Goal: Register for event/course

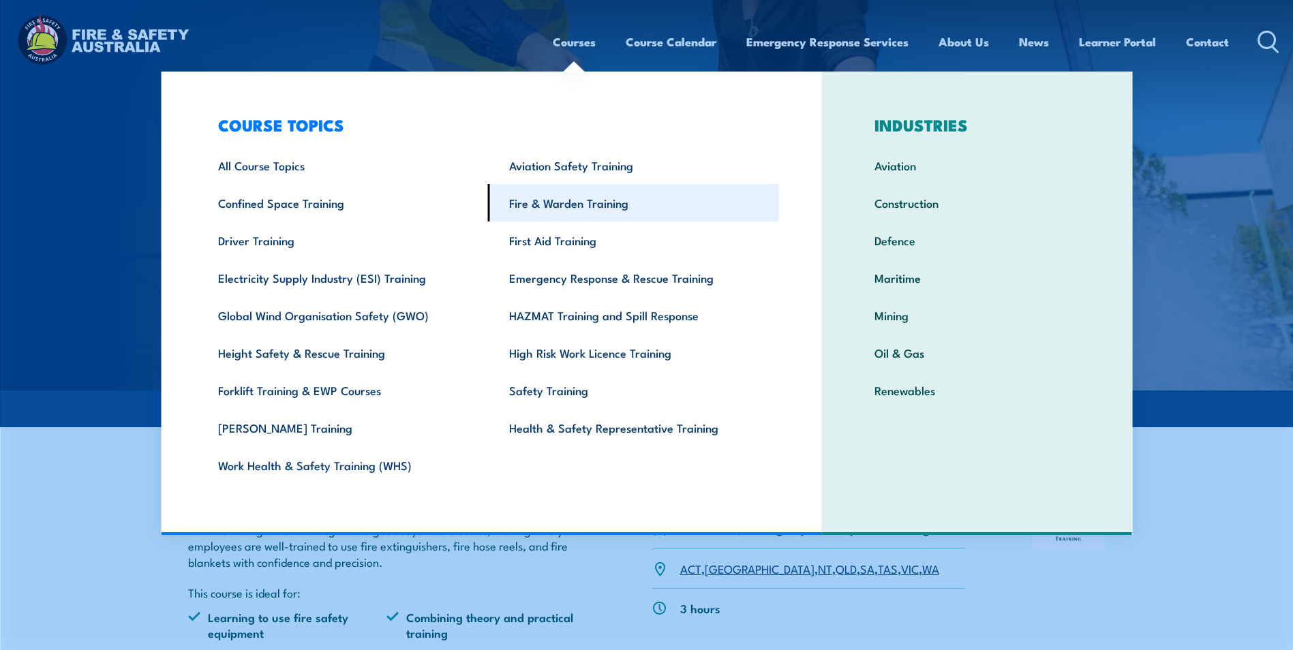
click at [537, 203] on link "Fire & Warden Training" at bounding box center [633, 202] width 291 height 37
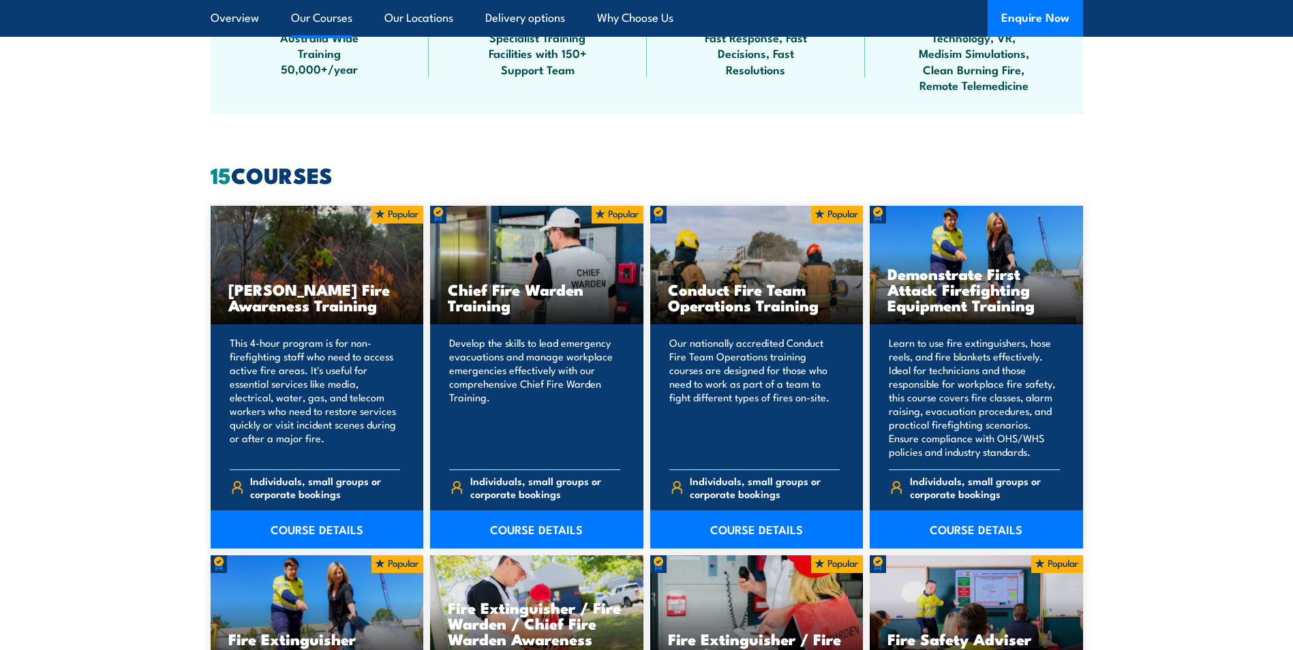
scroll to position [955, 0]
click at [541, 519] on link "COURSE DETAILS" at bounding box center [536, 529] width 213 height 38
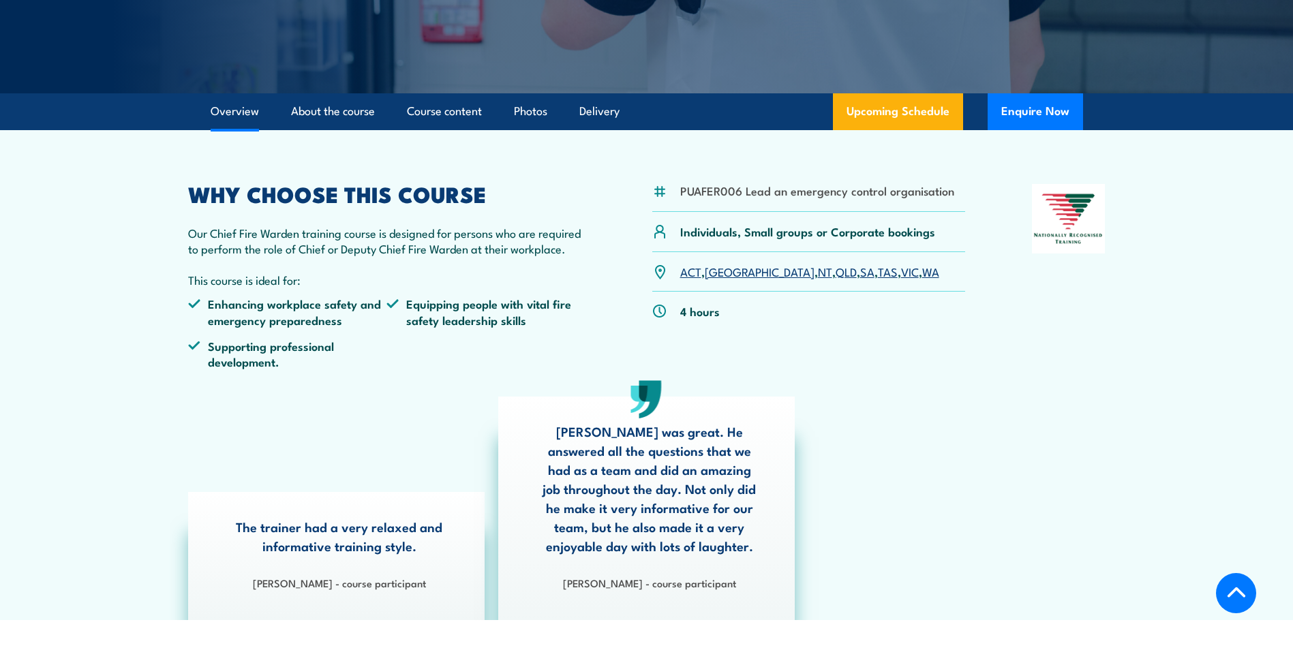
scroll to position [273, 0]
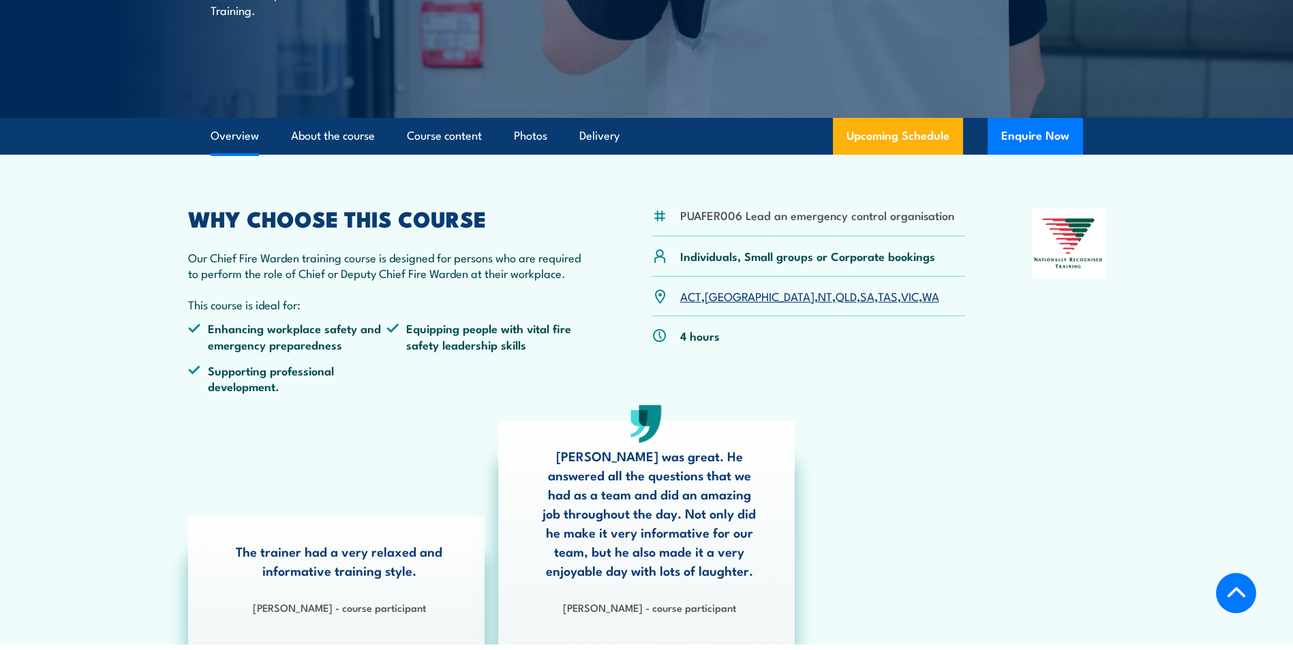
click at [860, 297] on link "SA" at bounding box center [867, 296] width 14 height 16
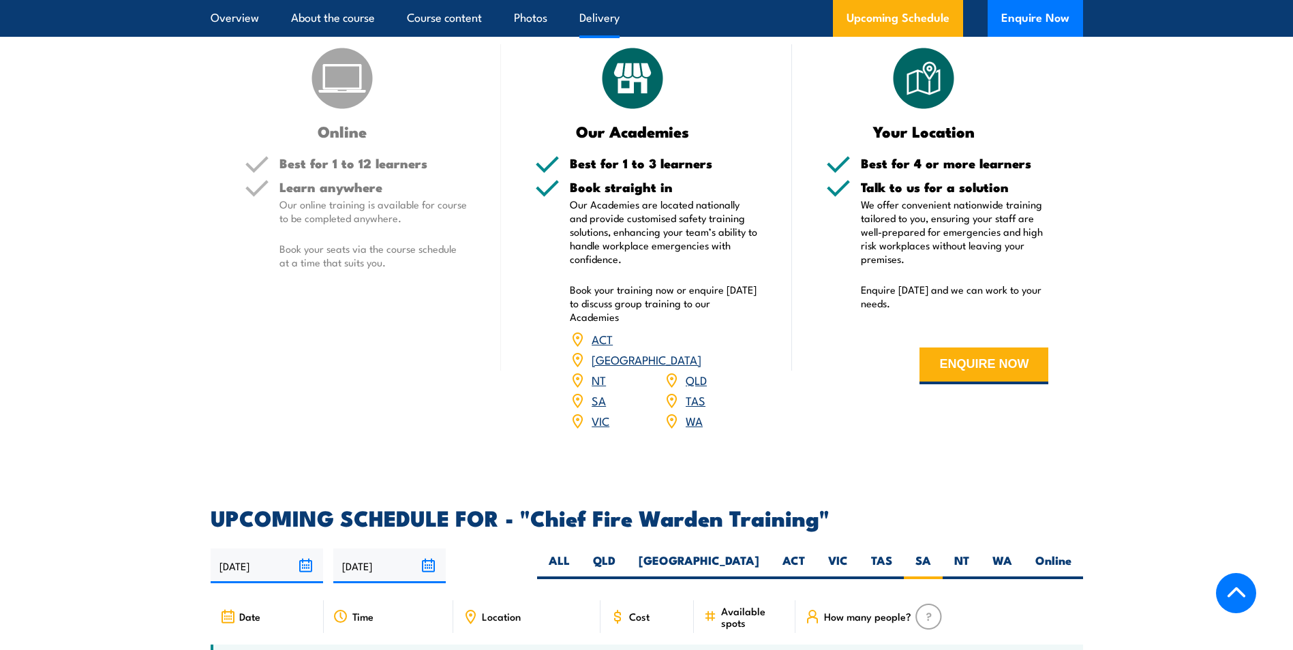
scroll to position [1818, 0]
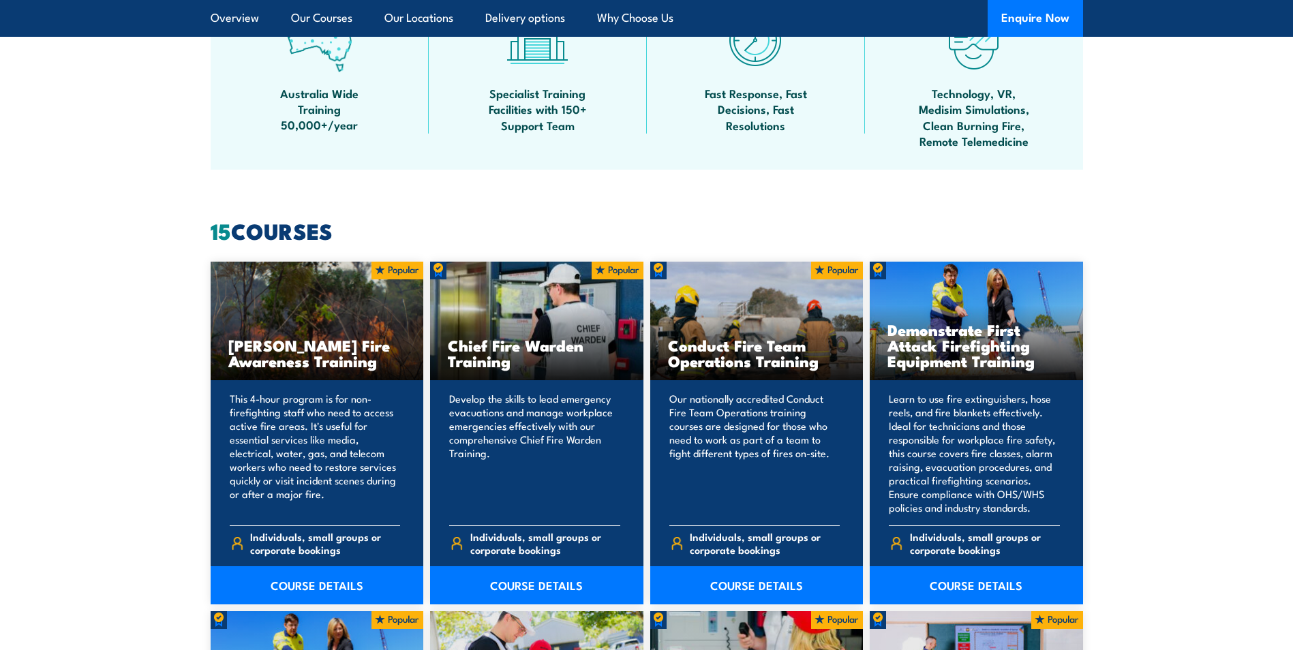
scroll to position [955, 0]
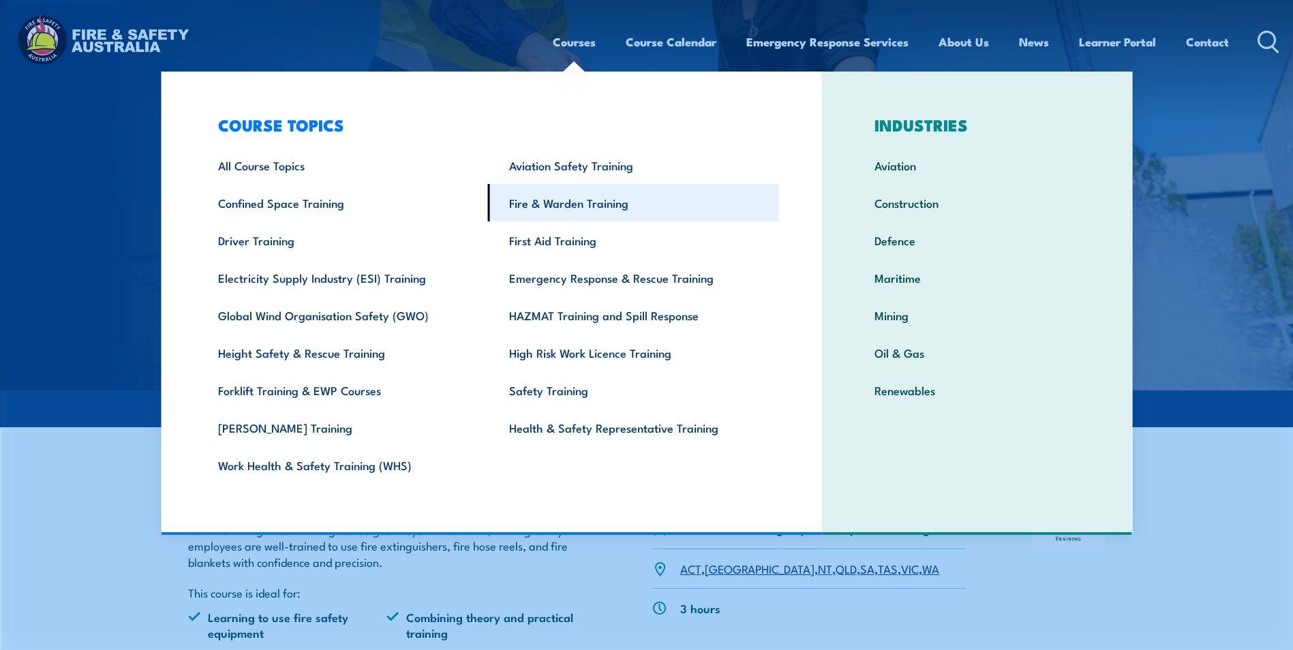
click at [535, 210] on link "Fire & Warden Training" at bounding box center [633, 202] width 291 height 37
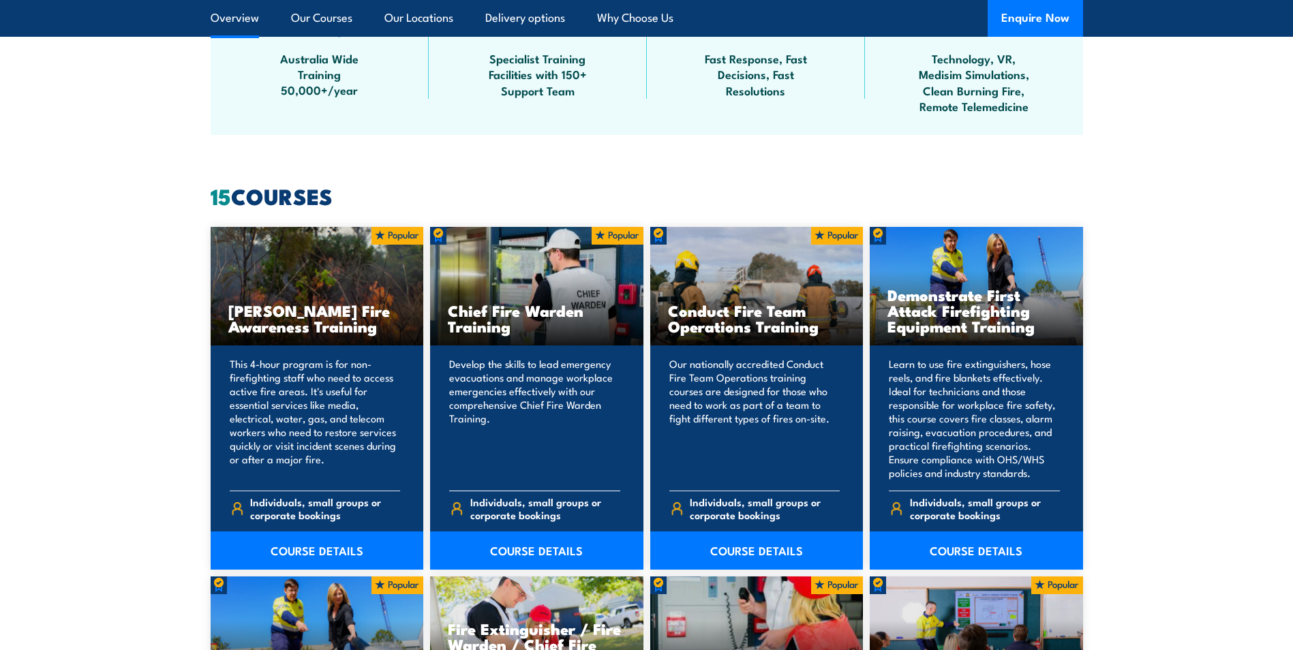
scroll to position [1023, 0]
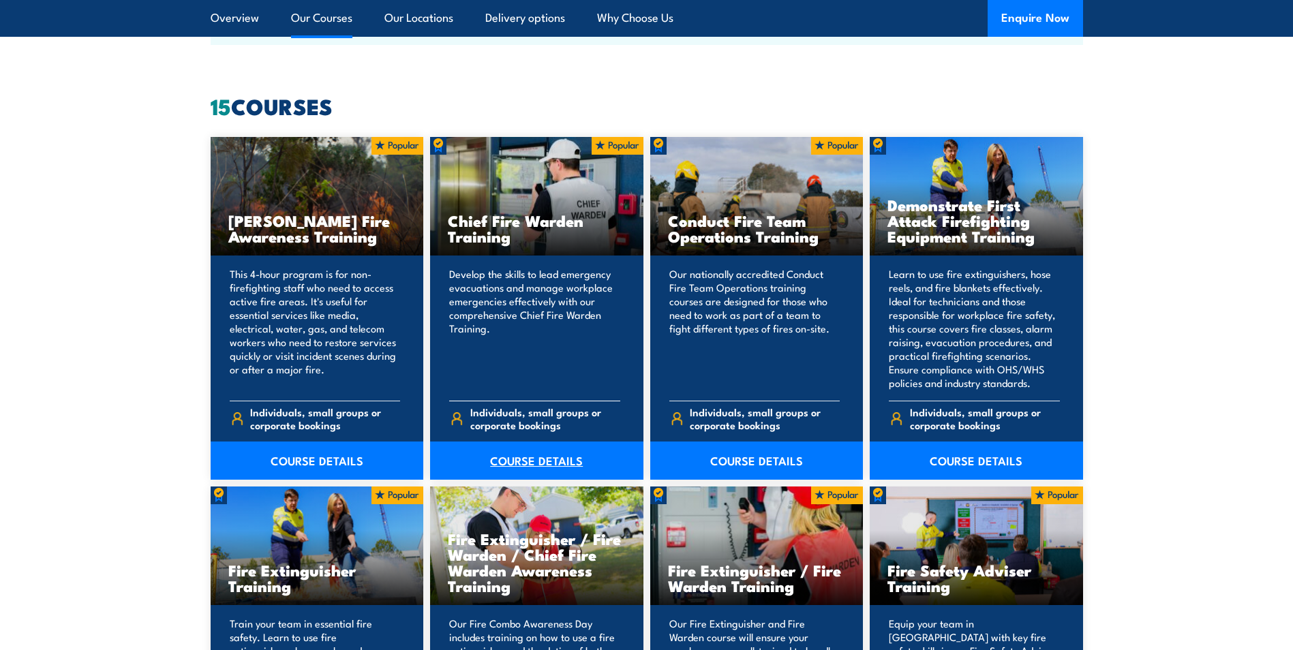
click at [543, 460] on link "COURSE DETAILS" at bounding box center [536, 461] width 213 height 38
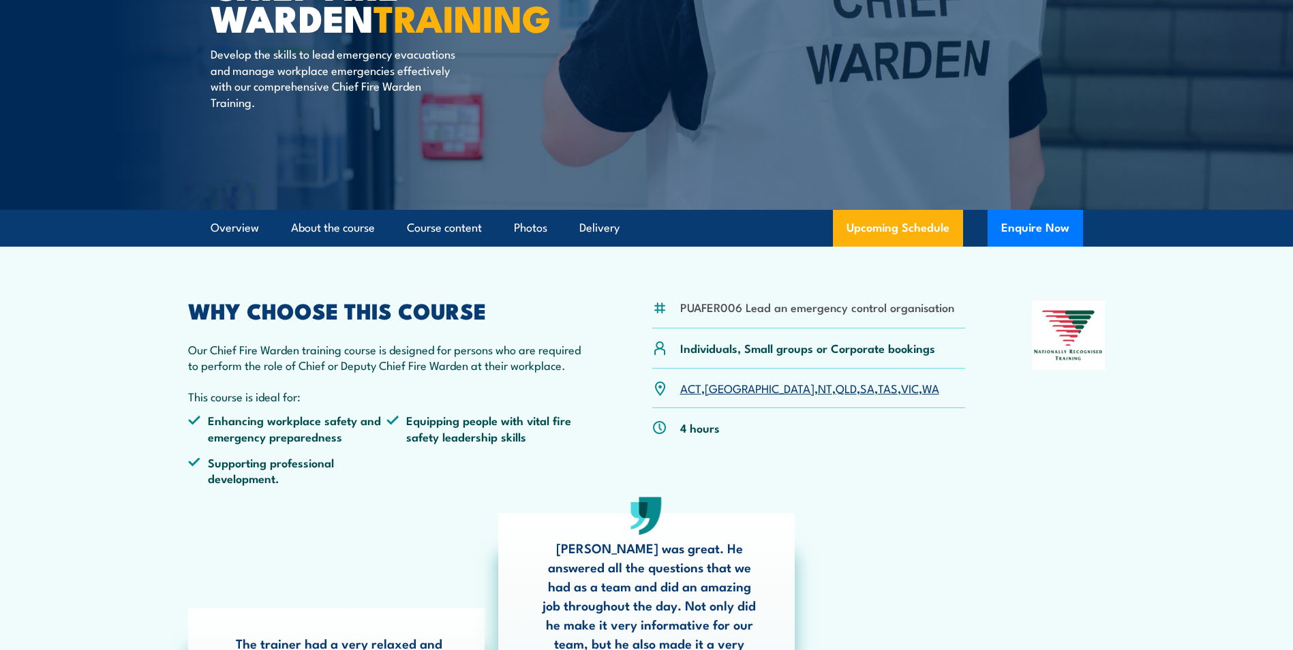
scroll to position [205, 0]
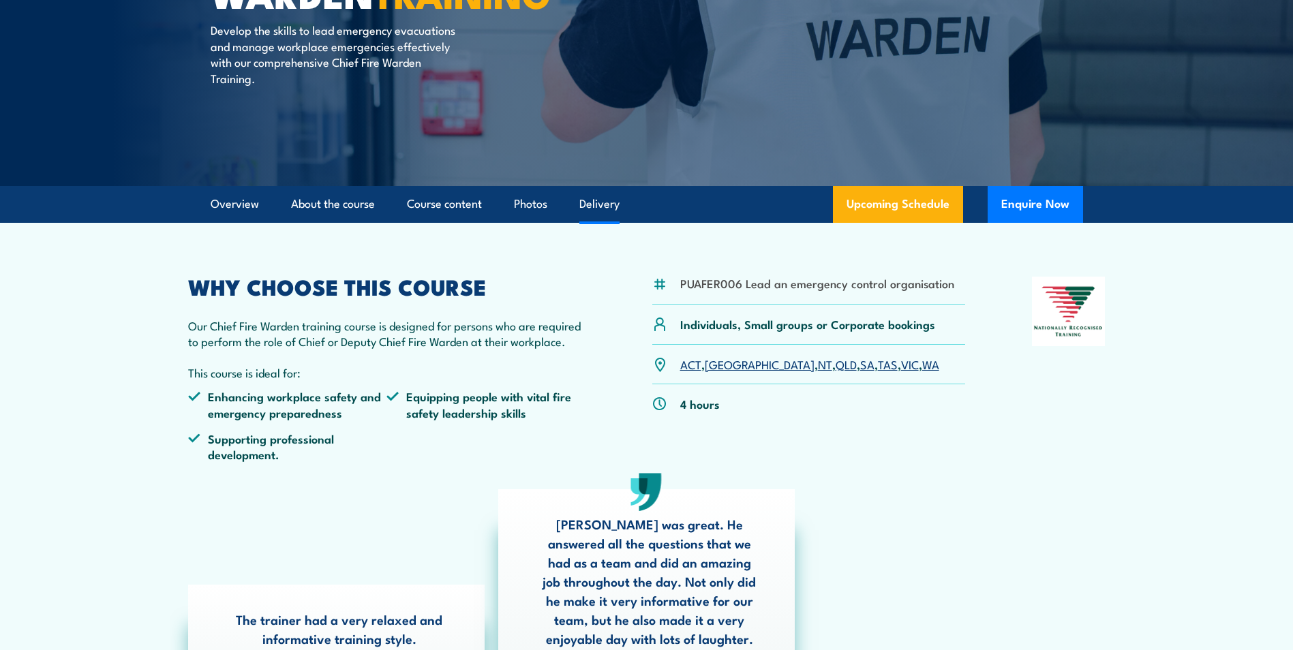
click at [611, 196] on link "Delivery" at bounding box center [600, 204] width 40 height 36
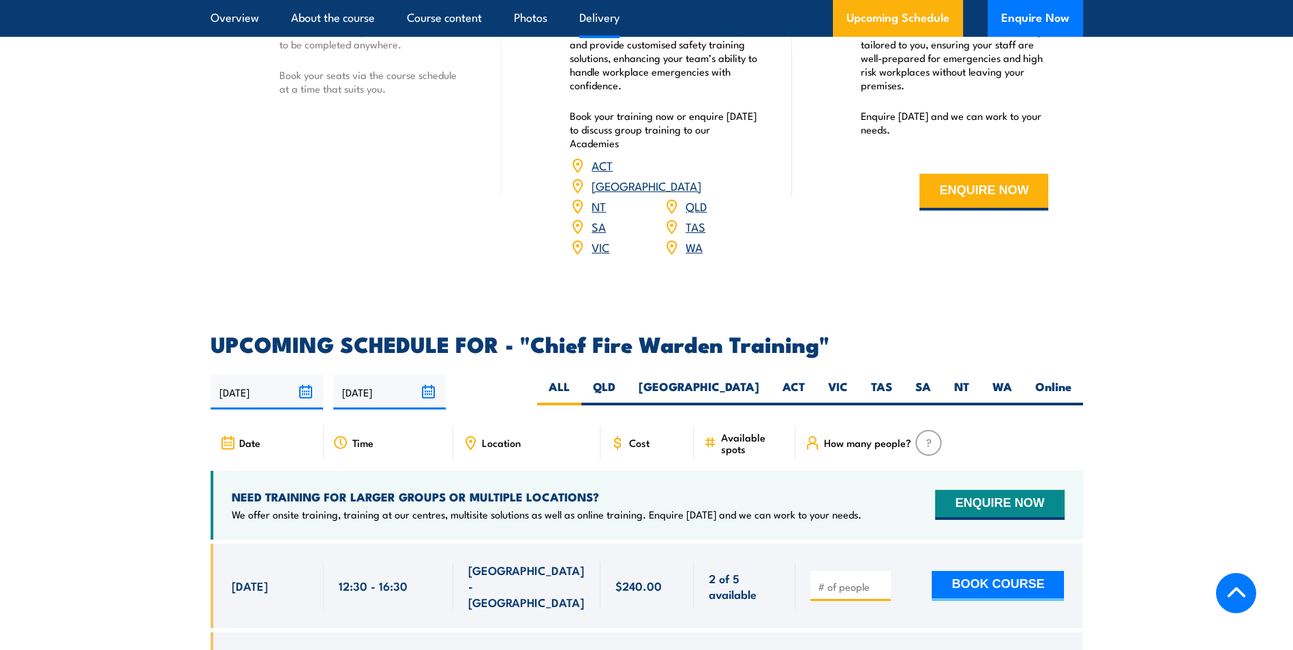
scroll to position [2094, 0]
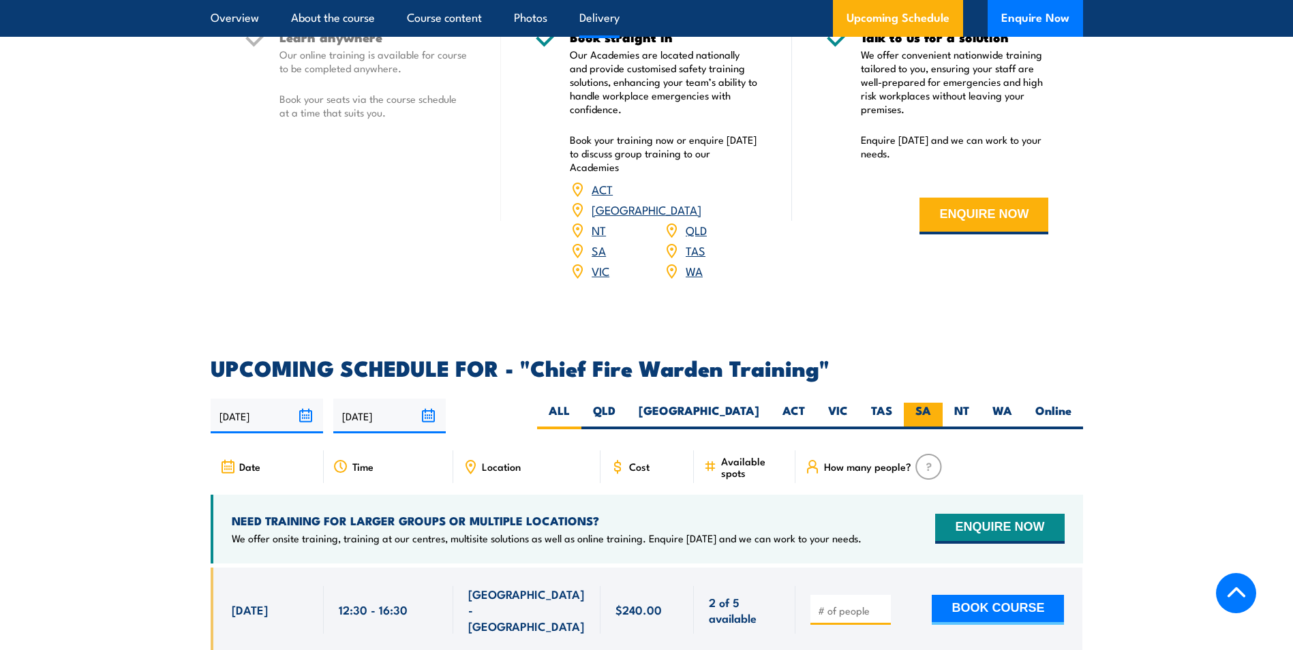
click at [921, 403] on label "SA" at bounding box center [923, 416] width 39 height 27
click at [931, 403] on input "SA" at bounding box center [935, 407] width 9 height 9
radio input "true"
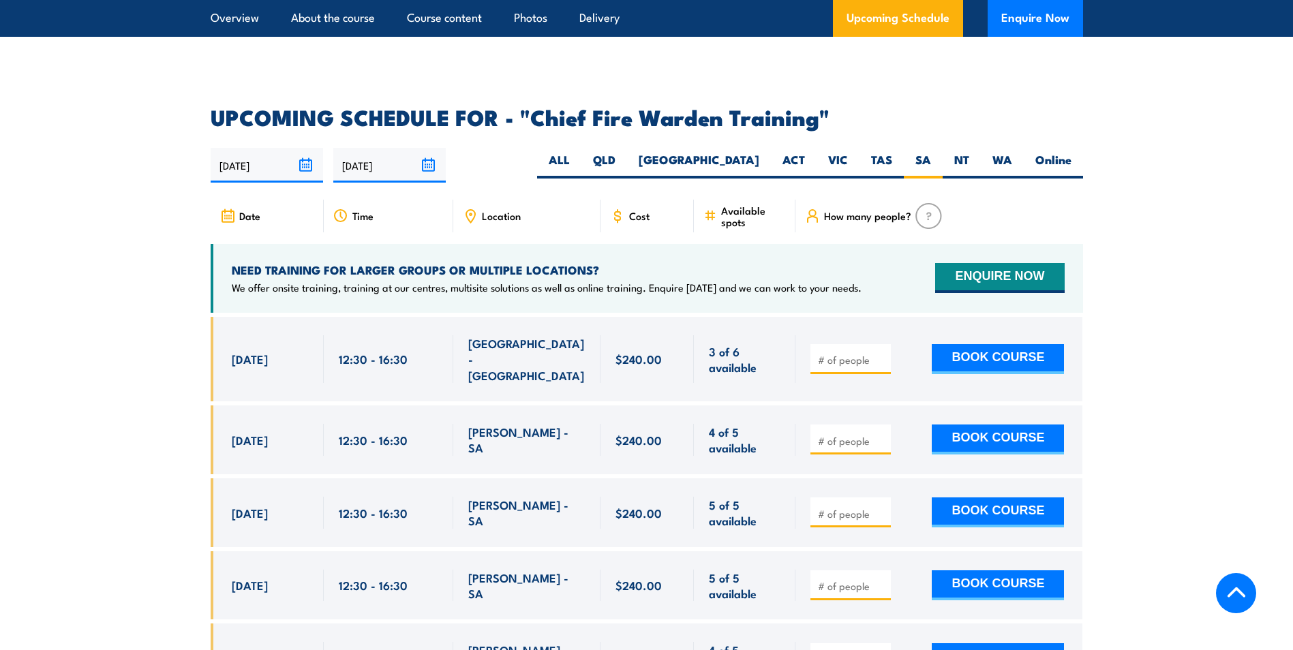
scroll to position [2360, 0]
